Goal: Task Accomplishment & Management: Use online tool/utility

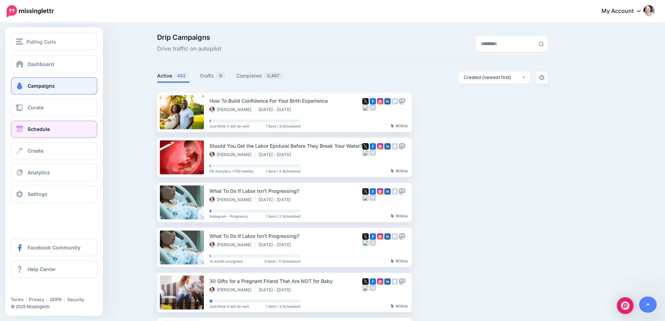
click at [33, 128] on span "Schedule" at bounding box center [39, 129] width 22 height 6
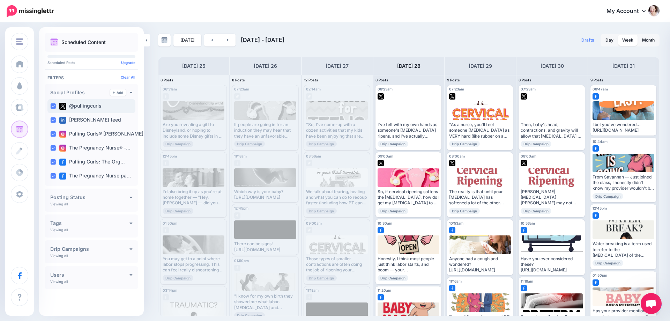
click at [54, 105] on ins at bounding box center [53, 106] width 6 height 6
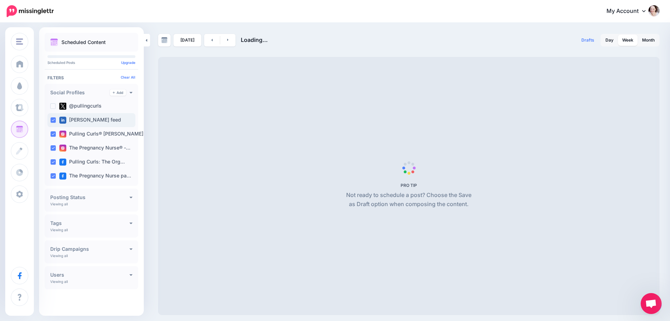
click at [54, 120] on ins at bounding box center [53, 120] width 6 height 6
click at [54, 133] on ins at bounding box center [53, 134] width 6 height 6
click at [54, 148] on ins at bounding box center [53, 148] width 6 height 6
click at [51, 164] on ins at bounding box center [53, 162] width 6 height 6
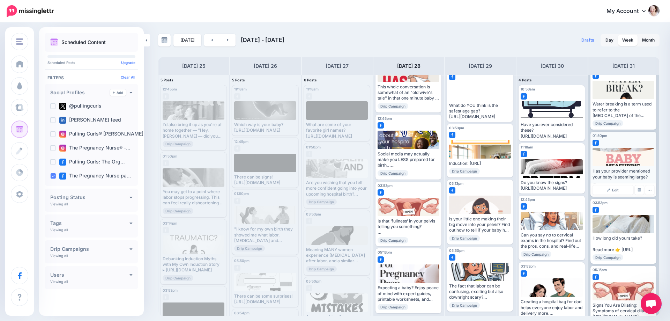
scroll to position [164, 0]
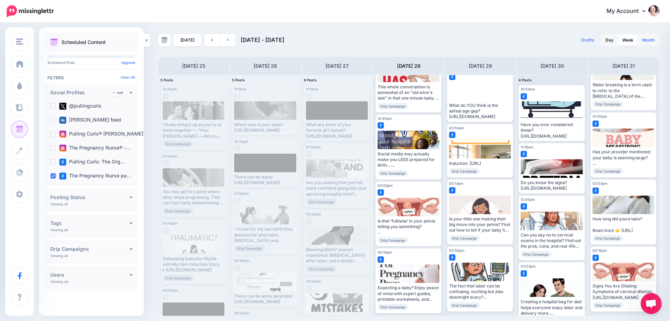
click at [648, 41] on link "Month" at bounding box center [648, 40] width 21 height 11
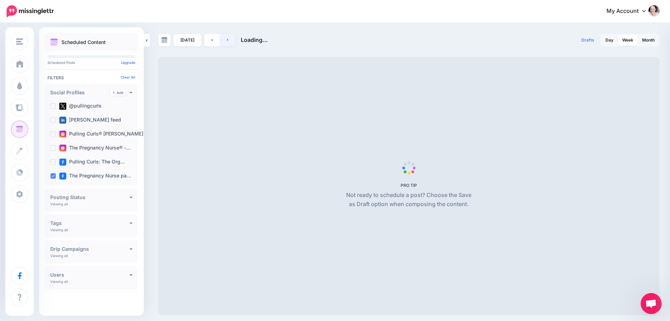
click at [228, 42] on link at bounding box center [228, 40] width 16 height 13
